Goal: Navigation & Orientation: Find specific page/section

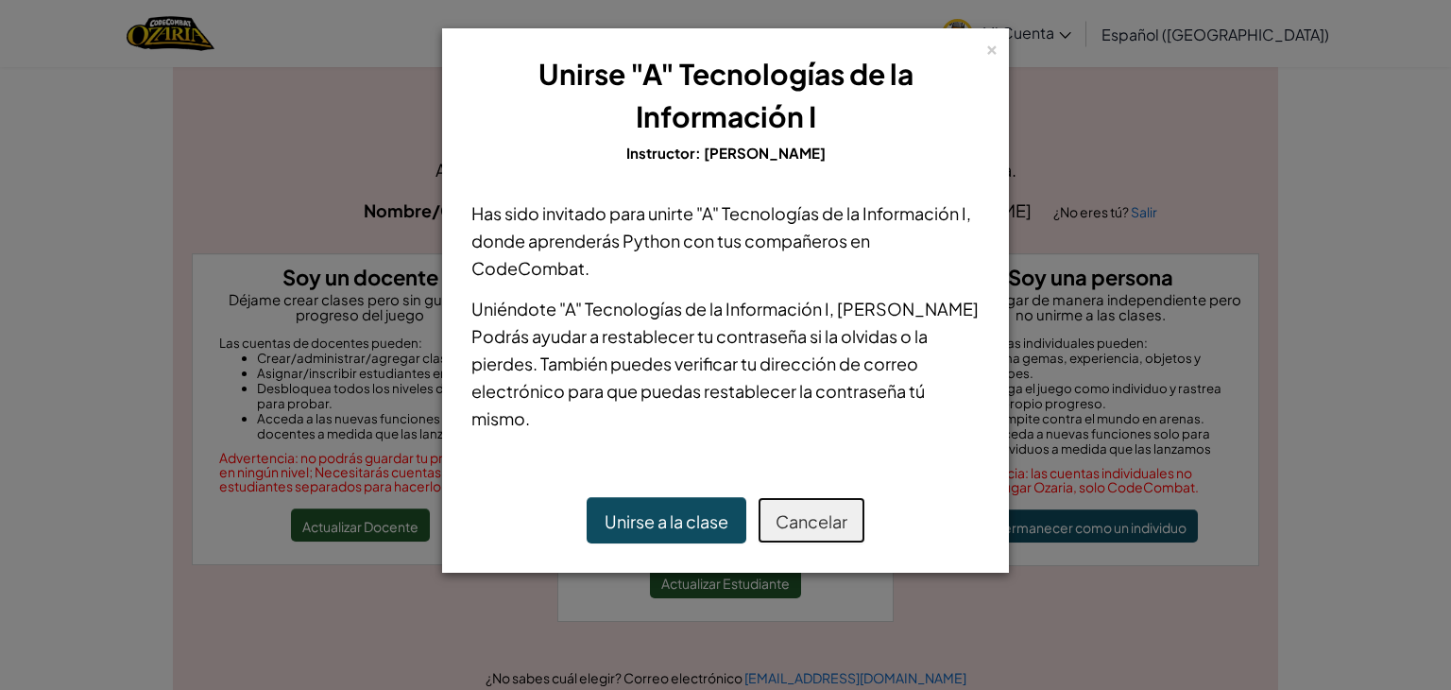
click at [780, 516] on font "Cancelar" at bounding box center [812, 521] width 72 height 22
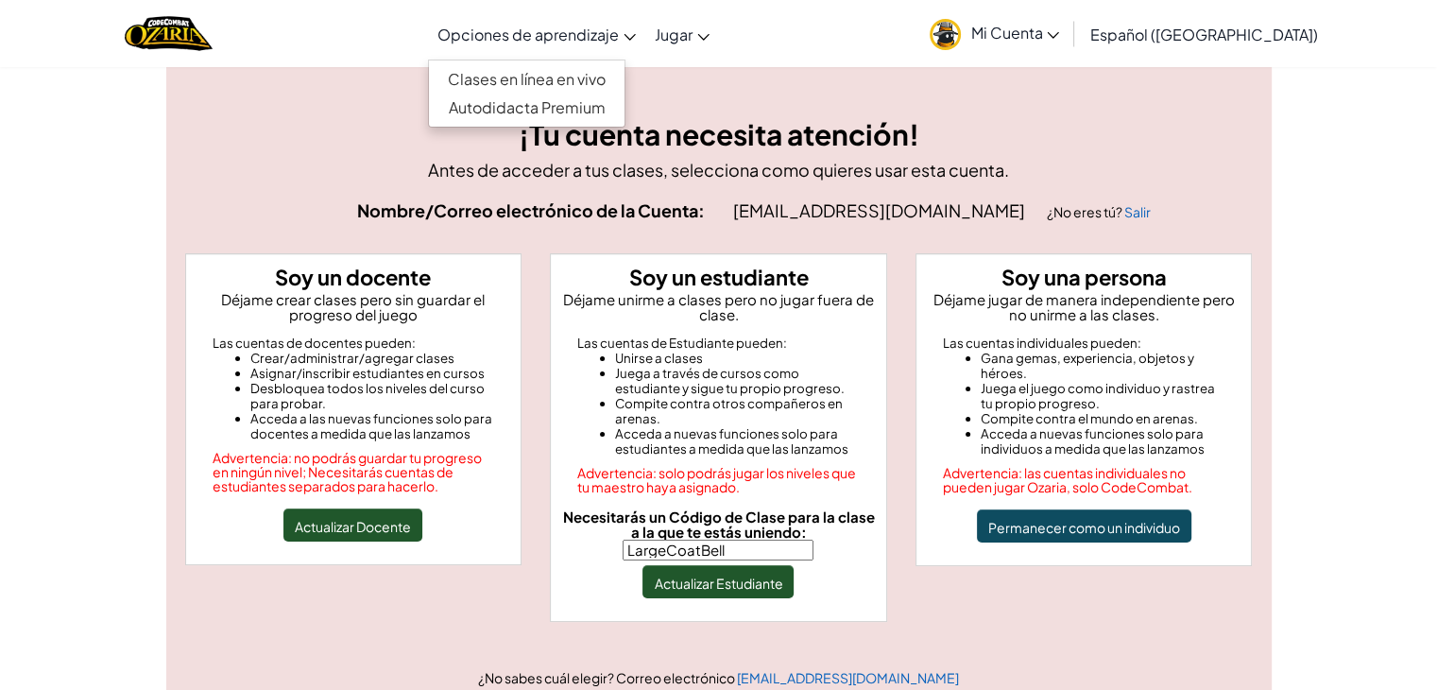
click at [598, 30] on font "Opciones de aprendizaje" at bounding box center [527, 35] width 181 height 20
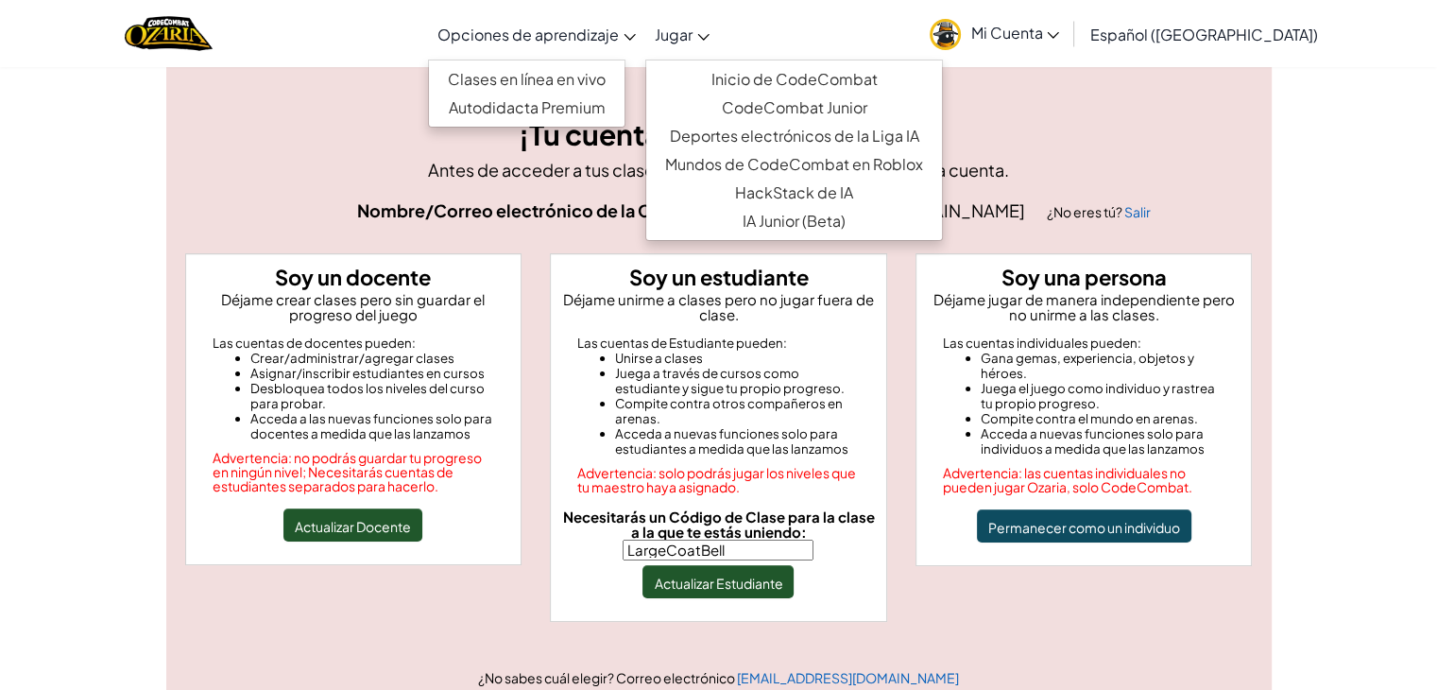
click at [693, 27] on font "Jugar" at bounding box center [674, 35] width 38 height 20
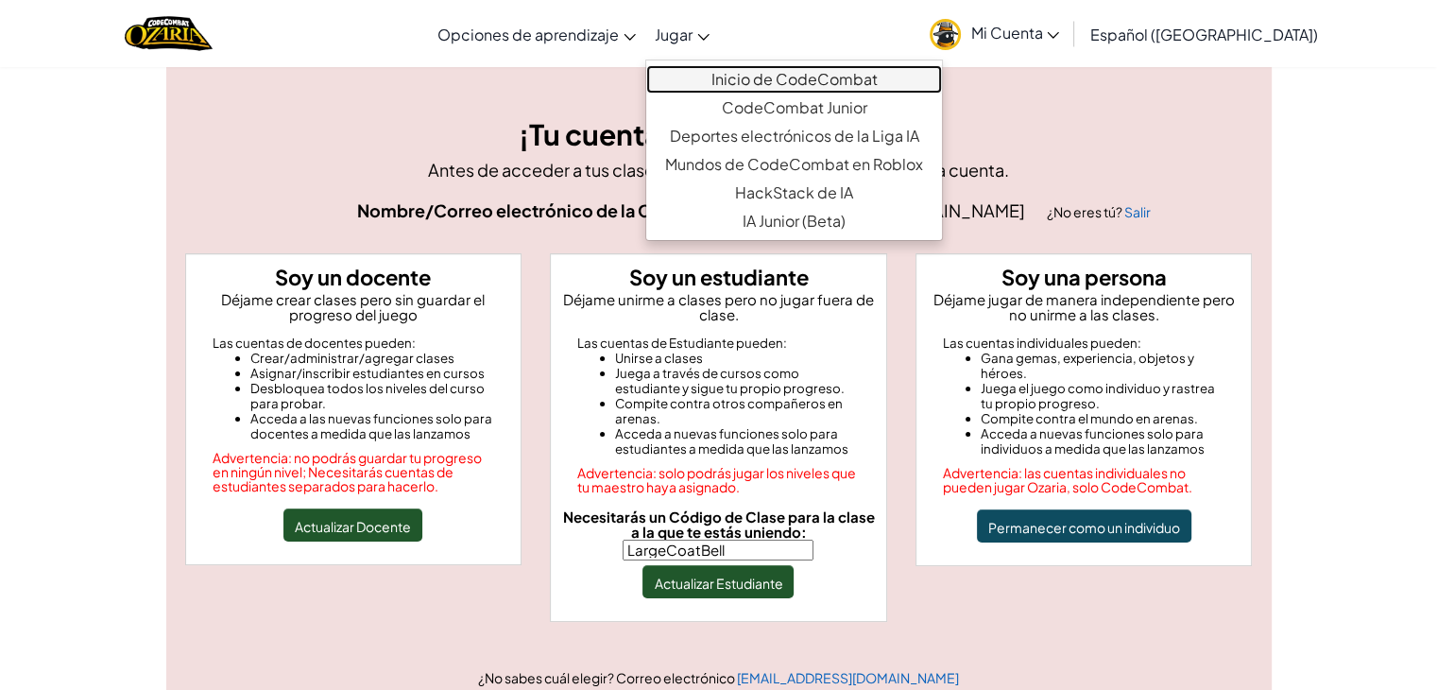
click at [752, 80] on font "Inicio de CodeCombat" at bounding box center [795, 79] width 166 height 20
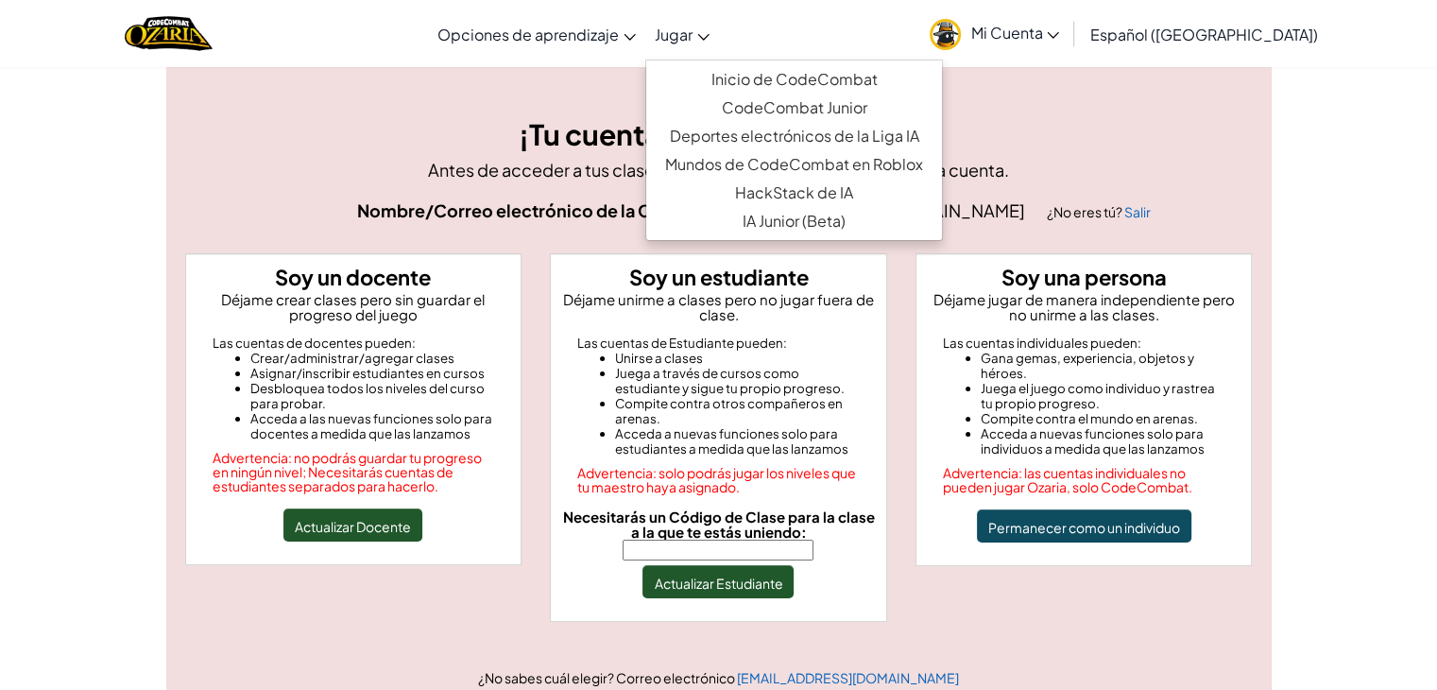
click at [693, 31] on font "Jugar" at bounding box center [674, 35] width 38 height 20
click at [741, 77] on font "Inicio de CodeCombat" at bounding box center [795, 79] width 166 height 20
